Goal: Task Accomplishment & Management: Manage account settings

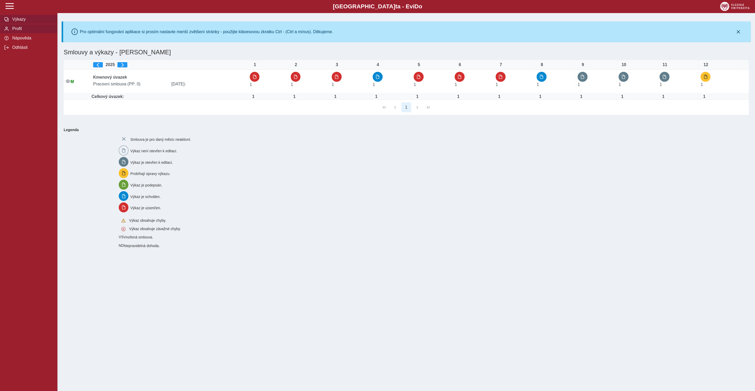
click at [21, 31] on span "Profil" at bounding box center [32, 28] width 42 height 5
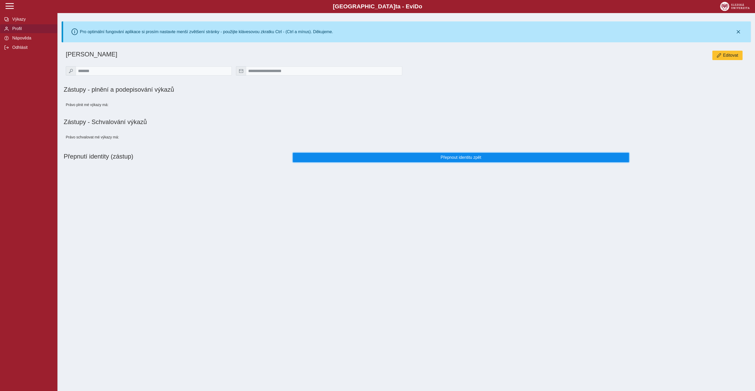
click at [432, 160] on span "Přepnout identitu zpět" at bounding box center [460, 157] width 327 height 5
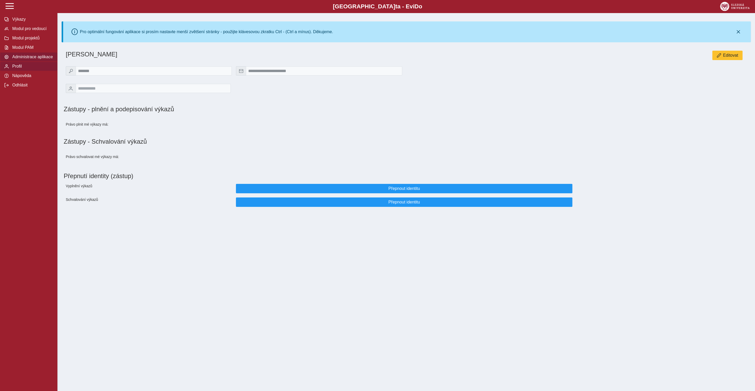
click at [20, 59] on span "Administrace aplikace" at bounding box center [32, 57] width 42 height 5
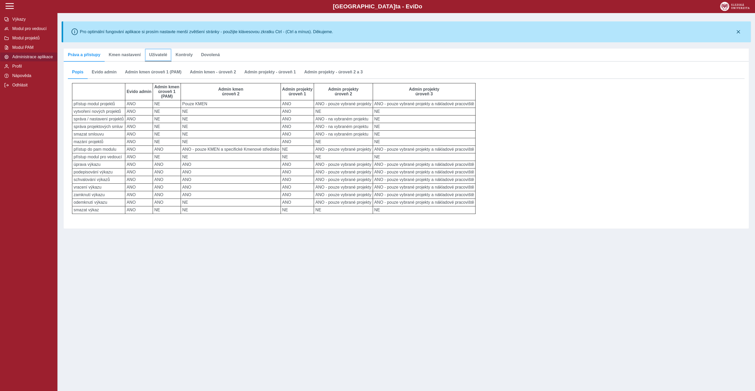
click at [156, 57] on span "Uživatelé" at bounding box center [158, 55] width 18 height 4
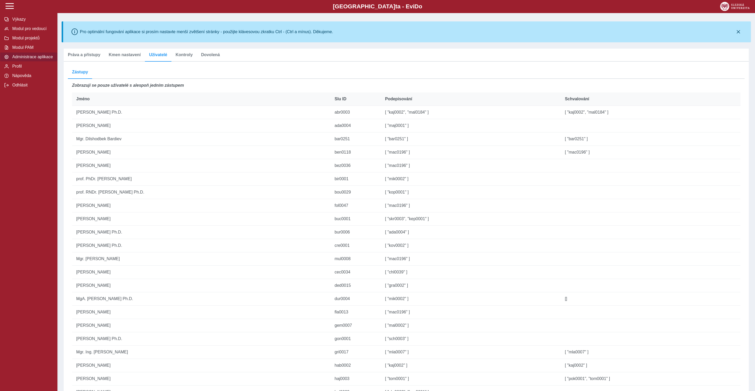
click at [129, 95] on th "Jméno" at bounding box center [201, 98] width 258 height 13
click at [90, 100] on div "Jméno" at bounding box center [201, 99] width 250 height 5
click at [99, 99] on div "Jméno" at bounding box center [201, 99] width 250 height 5
click at [20, 69] on span "Profil" at bounding box center [32, 66] width 42 height 5
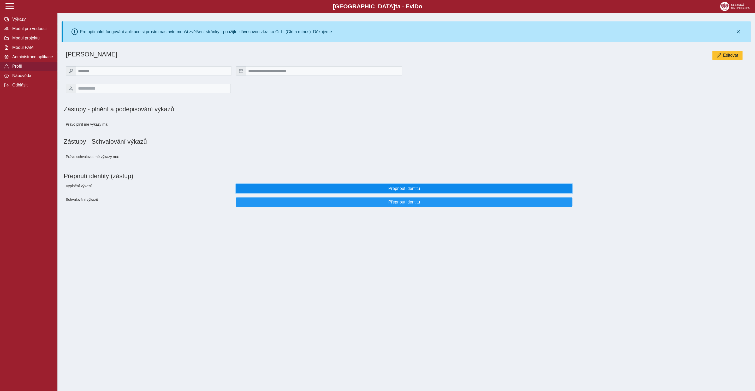
click at [393, 193] on button "Přepnout identitu" at bounding box center [404, 188] width 336 height 9
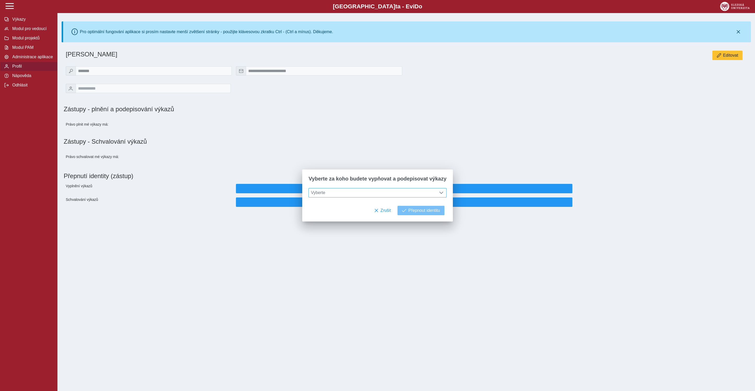
click at [408, 193] on span "Vyberte" at bounding box center [373, 192] width 128 height 9
type input "****"
click at [340, 231] on li "[PERSON_NAME]" at bounding box center [377, 227] width 137 height 9
click at [428, 210] on span "Přepnout identitu" at bounding box center [424, 210] width 32 height 5
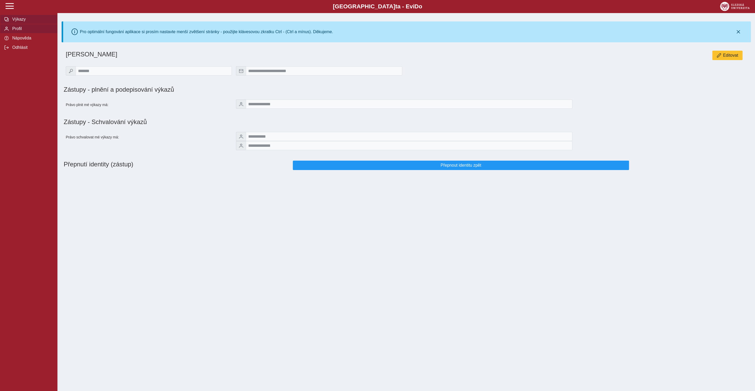
click at [29, 22] on span "Výkazy" at bounding box center [32, 19] width 42 height 5
